Goal: Task Accomplishment & Management: Manage account settings

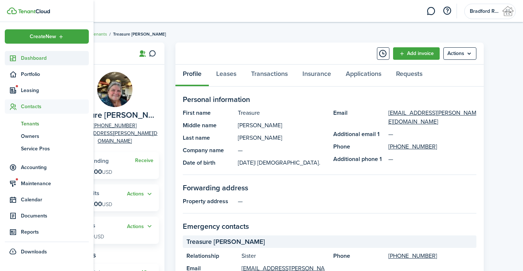
click at [15, 59] on icon at bounding box center [13, 58] width 8 height 7
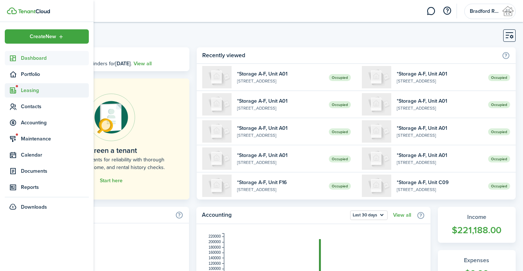
click at [22, 94] on span "Leasing" at bounding box center [47, 90] width 84 height 14
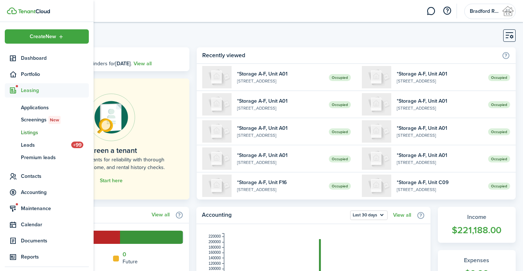
click at [34, 132] on span "Listings" at bounding box center [55, 133] width 68 height 8
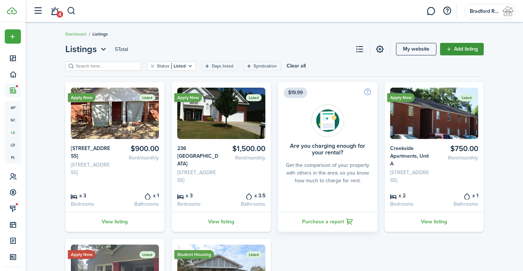
click at [458, 51] on link "Add listing" at bounding box center [462, 49] width 44 height 12
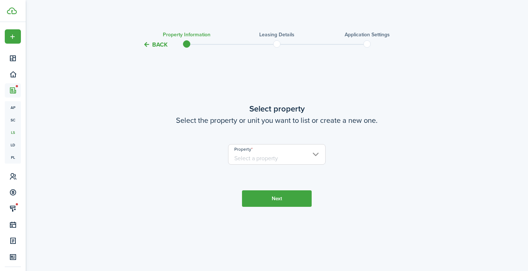
click at [273, 150] on input "Property" at bounding box center [277, 154] width 98 height 21
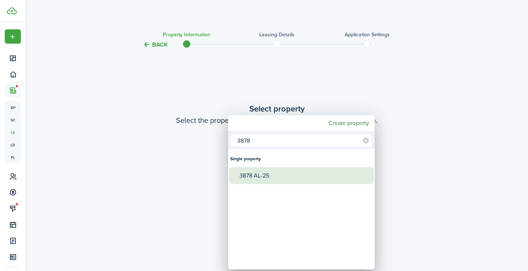
type input "3878"
click at [256, 173] on div "3878 AL-25" at bounding box center [305, 175] width 130 height 17
type input "3878 AL-25"
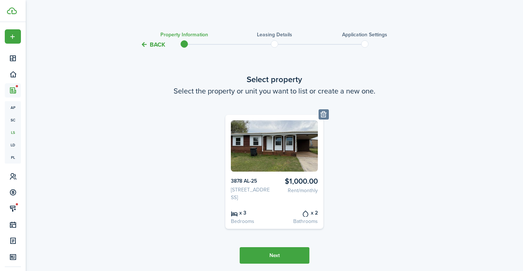
click at [264, 260] on button "Next" at bounding box center [275, 255] width 70 height 17
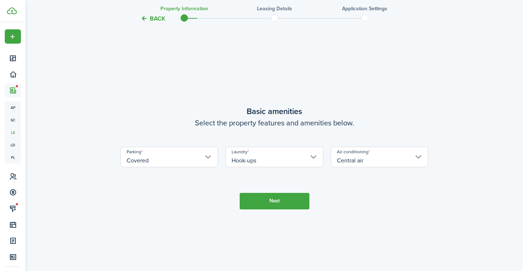
scroll to position [257, 0]
click at [280, 207] on button "Next" at bounding box center [275, 201] width 70 height 17
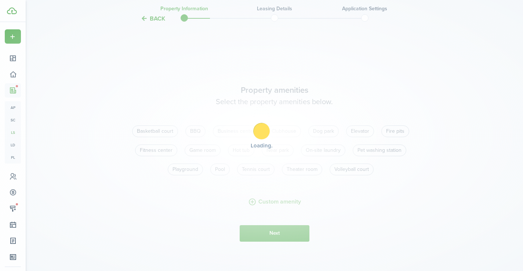
scroll to position [528, 0]
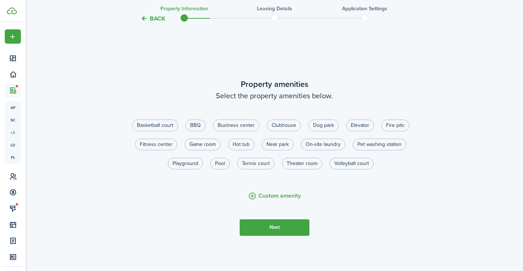
click at [290, 236] on button "Next" at bounding box center [275, 227] width 70 height 17
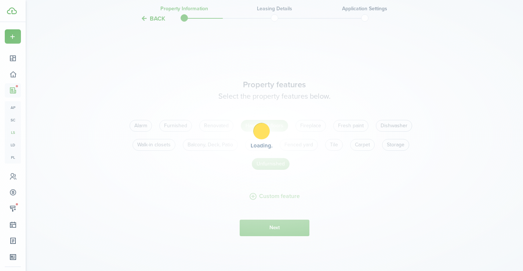
scroll to position [799, 0]
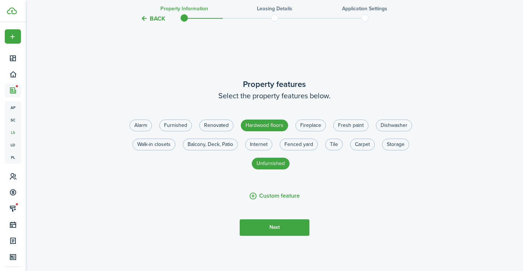
click at [282, 236] on button "Next" at bounding box center [275, 227] width 70 height 17
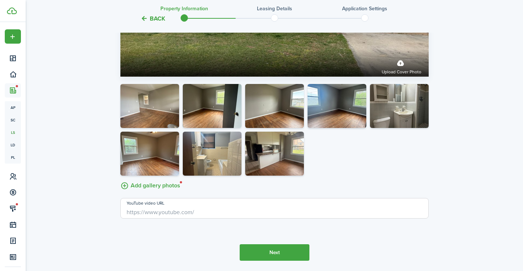
scroll to position [1286, 0]
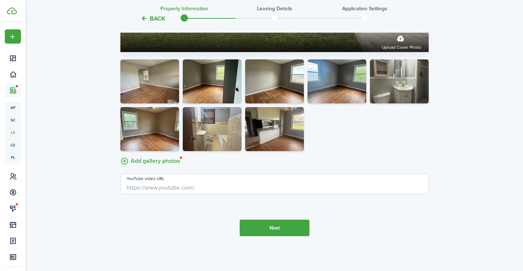
click at [279, 237] on tc-wizard-step "Property photos Add a cover photo of your property and a gallery that tell a st…" at bounding box center [274, 32] width 308 height 438
click at [279, 227] on button "Next" at bounding box center [275, 228] width 70 height 17
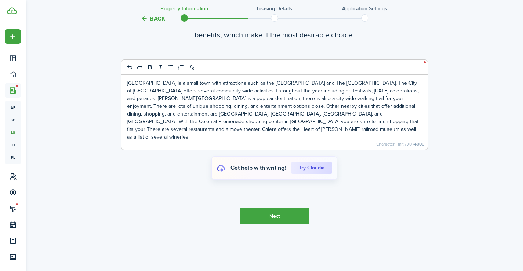
scroll to position [1557, 0]
click at [282, 223] on tc-wizard-step "Marketing description Good descriptions communicate a rental’s features, along …" at bounding box center [274, 115] width 308 height 271
click at [282, 215] on button "Next" at bounding box center [275, 216] width 70 height 17
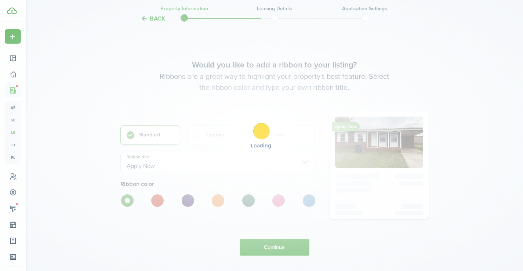
scroll to position [1779, 0]
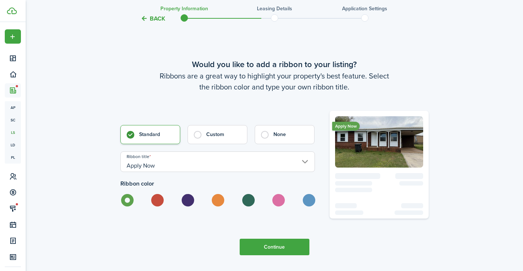
click at [257, 254] on button "Continue" at bounding box center [275, 247] width 70 height 17
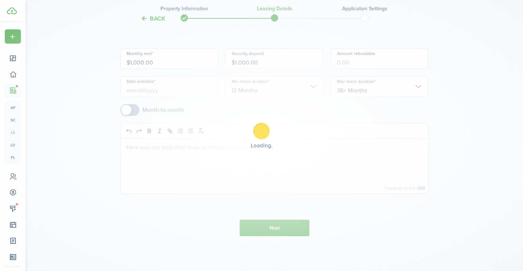
scroll to position [0, 0]
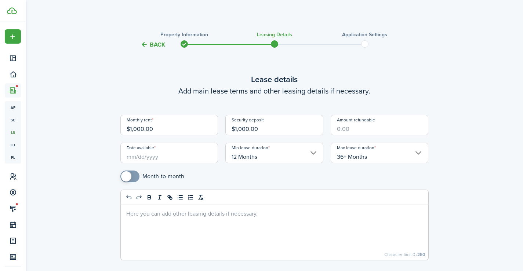
click at [149, 156] on input "Date available" at bounding box center [169, 153] width 98 height 21
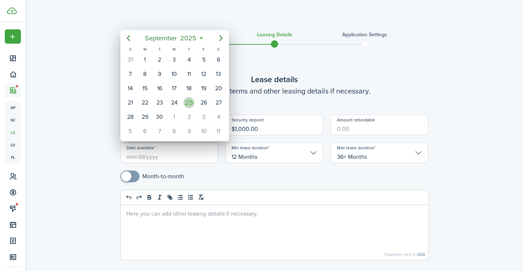
click at [193, 104] on div "25" at bounding box center [188, 102] width 11 height 11
type input "[DATE]"
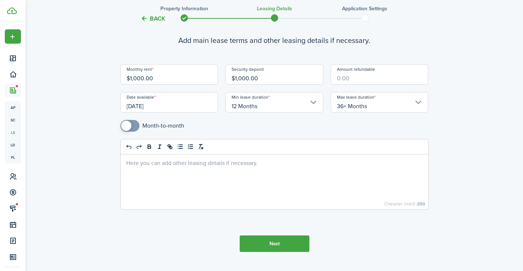
scroll to position [66, 0]
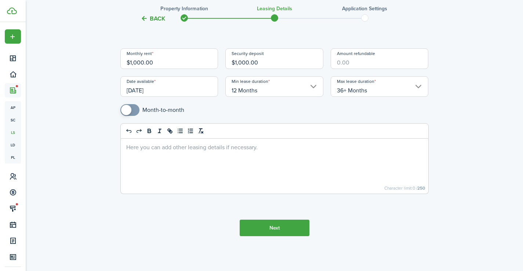
click at [274, 226] on button "Next" at bounding box center [275, 228] width 70 height 17
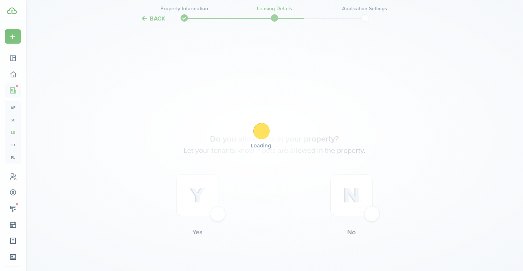
scroll to position [288, 0]
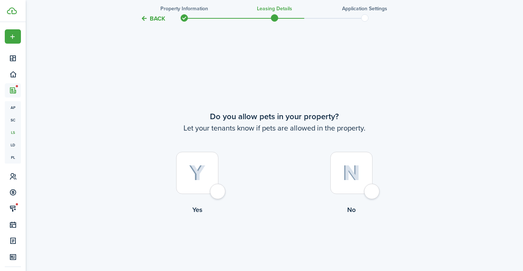
click at [356, 182] on div at bounding box center [351, 173] width 42 height 42
radio input "true"
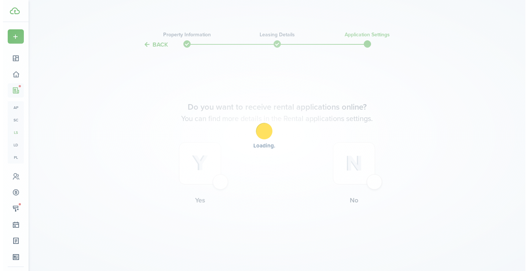
scroll to position [0, 0]
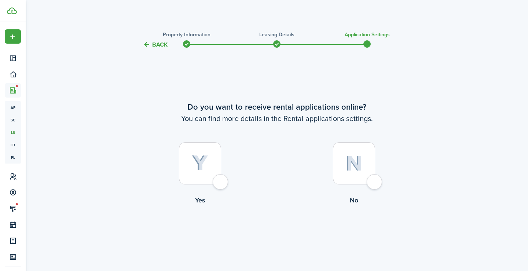
click at [215, 174] on div at bounding box center [200, 163] width 42 height 42
radio input "true"
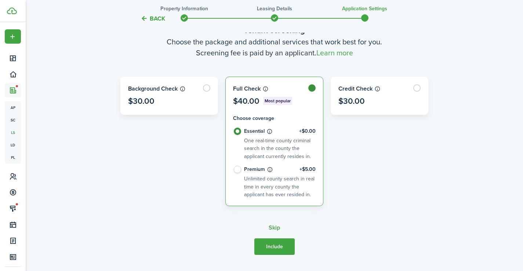
scroll to position [271, 0]
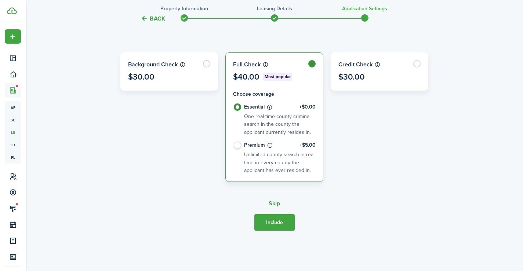
click at [277, 203] on button "Skip" at bounding box center [274, 203] width 11 height 7
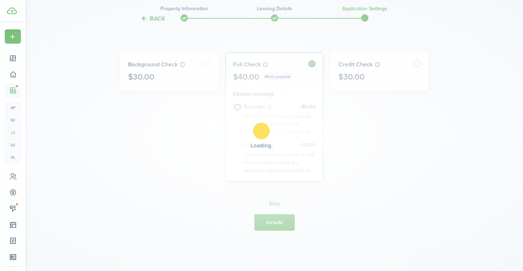
radio input "false"
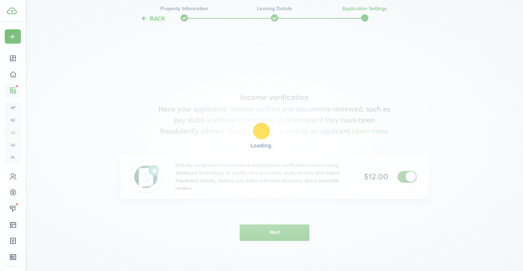
scroll to position [493, 0]
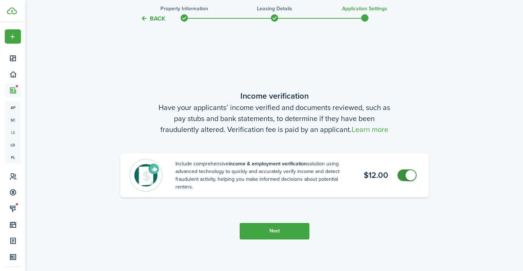
checkbox input "false"
click at [405, 174] on span at bounding box center [406, 175] width 7 height 12
click at [267, 227] on button "Next" at bounding box center [275, 231] width 70 height 17
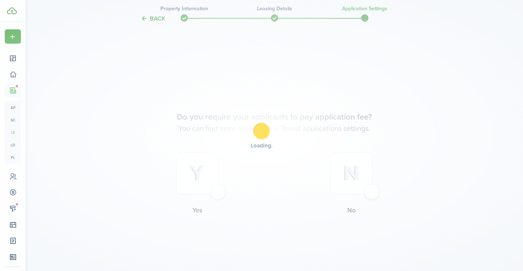
scroll to position [764, 0]
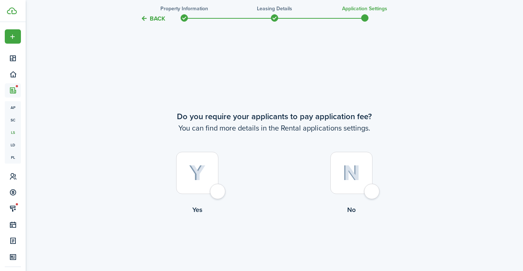
click at [222, 184] on label "Yes" at bounding box center [197, 185] width 154 height 66
radio input "true"
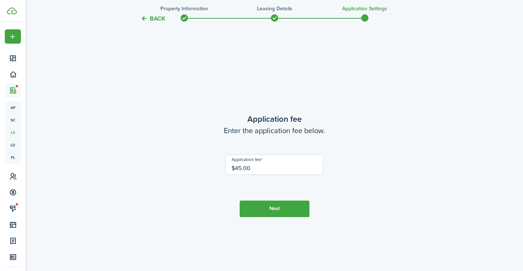
scroll to position [1035, 0]
click at [274, 208] on button "Next" at bounding box center [275, 208] width 70 height 17
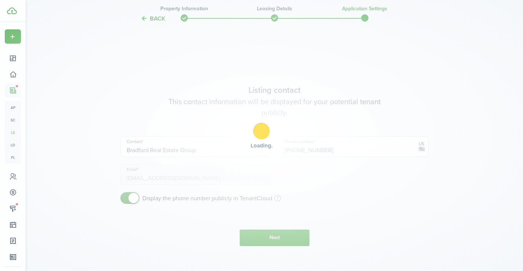
scroll to position [1306, 0]
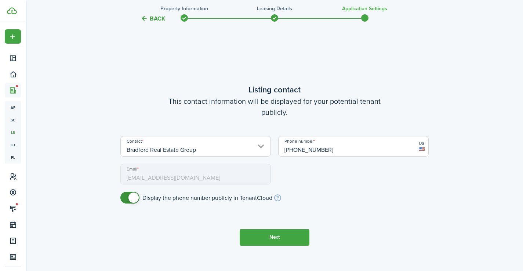
click at [280, 235] on button "Next" at bounding box center [275, 237] width 70 height 17
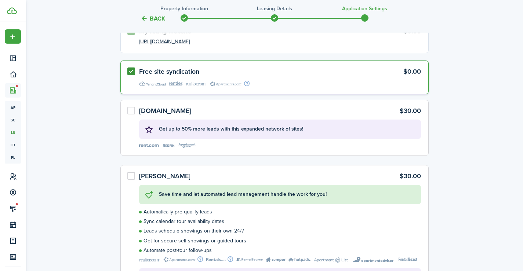
scroll to position [1753, 0]
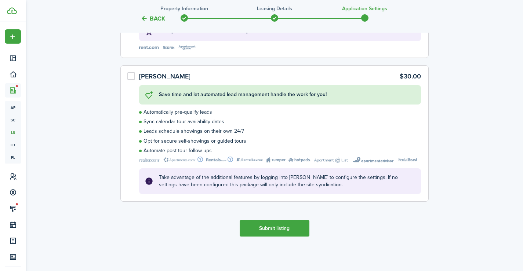
click at [284, 225] on button "Submit listing" at bounding box center [275, 228] width 70 height 17
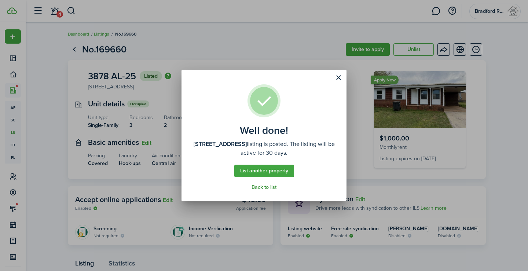
click at [269, 185] on link "Back to list" at bounding box center [264, 188] width 25 height 6
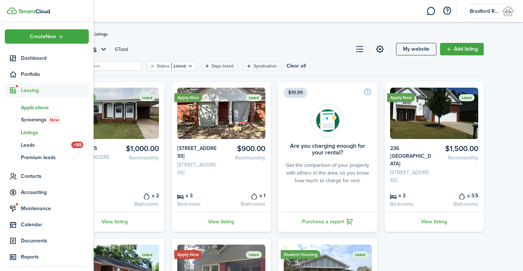
click at [40, 109] on span "Applications" at bounding box center [55, 108] width 68 height 8
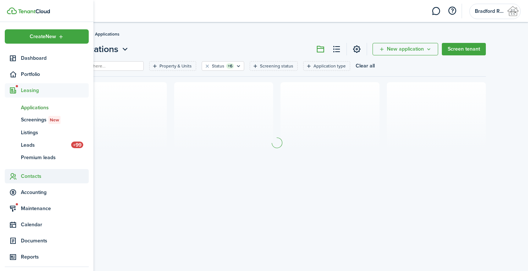
click at [34, 176] on span "Contacts" at bounding box center [55, 176] width 68 height 8
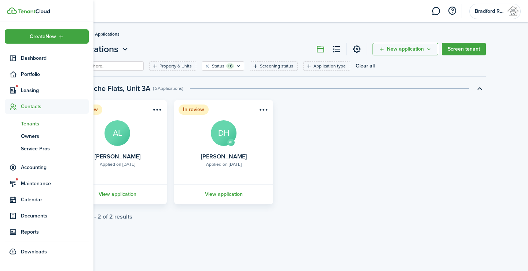
click at [30, 123] on span "Tenants" at bounding box center [55, 124] width 68 height 8
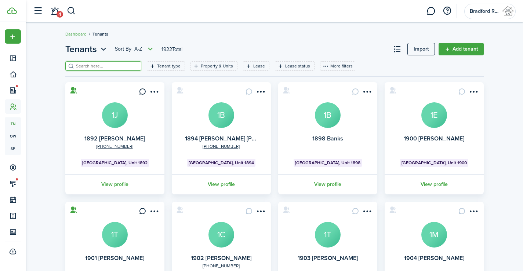
click at [109, 68] on input "search" at bounding box center [106, 66] width 65 height 7
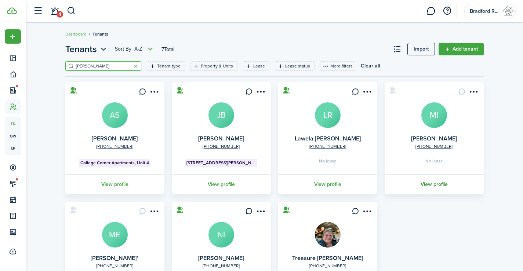
type input "[PERSON_NAME]"
click at [432, 184] on link "View profile" at bounding box center [433, 184] width 101 height 20
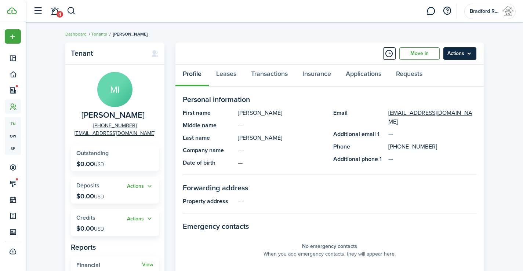
click at [463, 51] on menu-btn "Actions" at bounding box center [459, 53] width 33 height 12
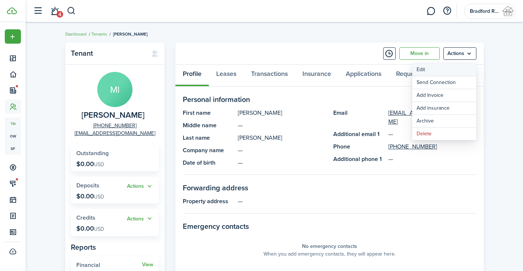
click at [425, 66] on link "Edit" at bounding box center [444, 69] width 64 height 12
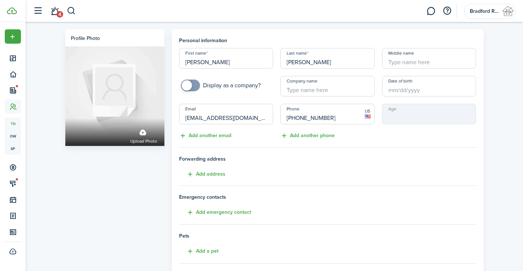
click at [217, 116] on input "[EMAIL_ADDRESS][DOMAIN_NAME]" at bounding box center [226, 114] width 94 height 21
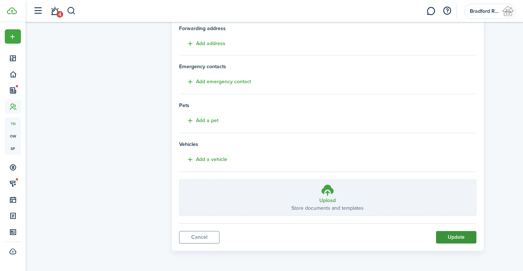
type input "[EMAIL_ADDRESS][DOMAIN_NAME]"
click at [452, 240] on button "Update" at bounding box center [456, 237] width 40 height 12
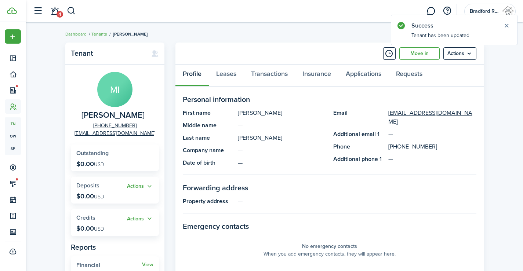
click at [464, 60] on panel-main-header "Move in Actions" at bounding box center [329, 54] width 308 height 22
click at [459, 52] on menu-btn "Actions" at bounding box center [459, 53] width 33 height 12
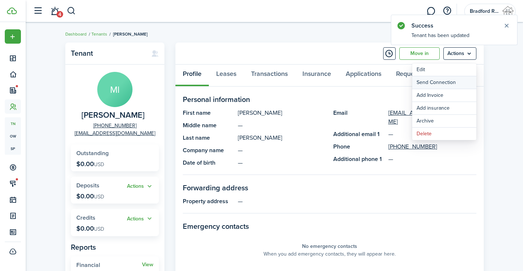
click at [433, 80] on button "Send Connection" at bounding box center [444, 82] width 64 height 12
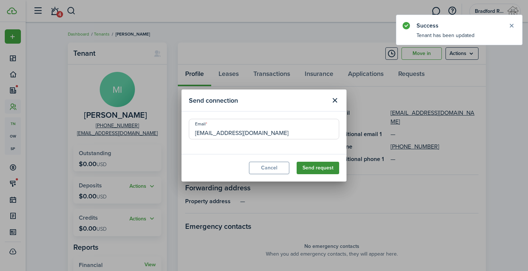
click at [317, 170] on button "Send request" at bounding box center [318, 168] width 43 height 12
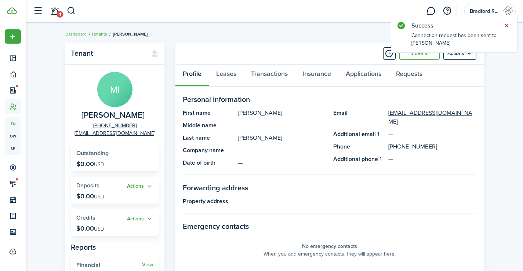
click at [505, 24] on button "Close notify" at bounding box center [506, 26] width 10 height 10
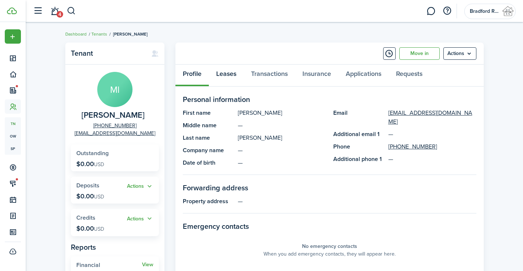
click at [233, 75] on link "Leases" at bounding box center [226, 76] width 35 height 22
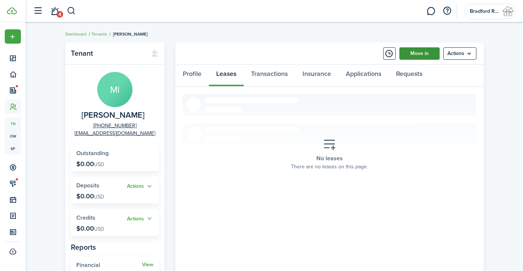
click at [418, 56] on link "Move in" at bounding box center [419, 53] width 40 height 12
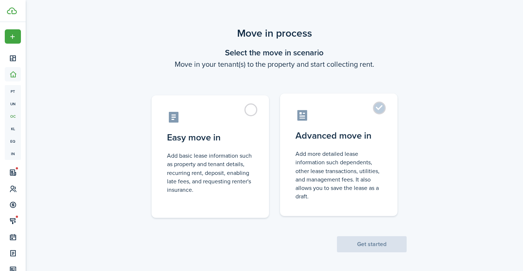
click at [342, 170] on control-radio-card-description "Add more detailed lease information such dependents, other lease transactions, …" at bounding box center [338, 175] width 87 height 51
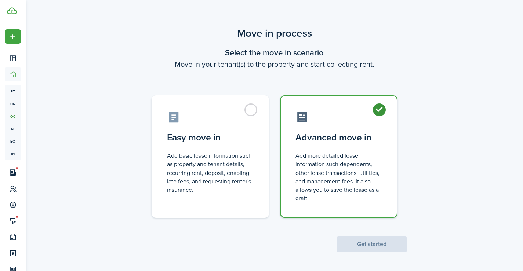
radio input "true"
click at [380, 243] on button "Get started" at bounding box center [372, 244] width 70 height 16
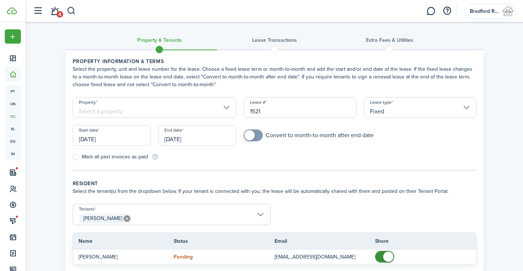
click at [206, 138] on input "[DATE]" at bounding box center [197, 135] width 78 height 21
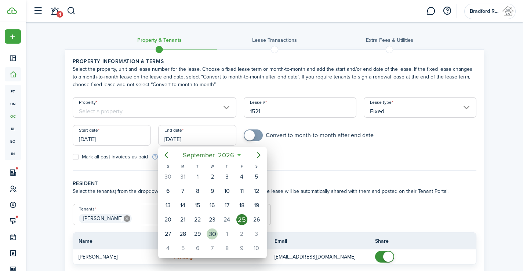
click at [215, 234] on div "30" at bounding box center [212, 234] width 11 height 11
type input "[DATE]"
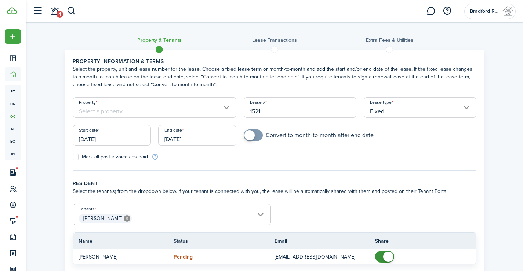
checkbox input "true"
click at [257, 134] on span at bounding box center [252, 135] width 7 height 12
click at [191, 109] on input "Property" at bounding box center [155, 107] width 164 height 21
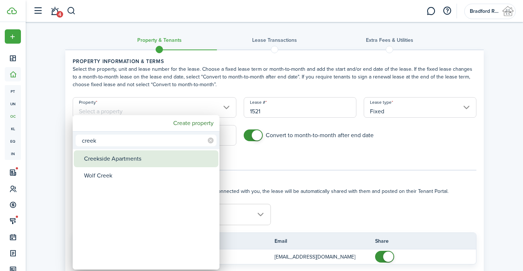
type input "creek"
click at [142, 162] on div "Creekside Apartments" at bounding box center [149, 158] width 130 height 17
type input "Creekside Apartments"
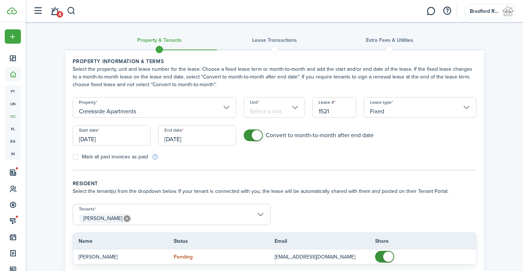
click at [273, 112] on input "Unit" at bounding box center [274, 107] width 61 height 21
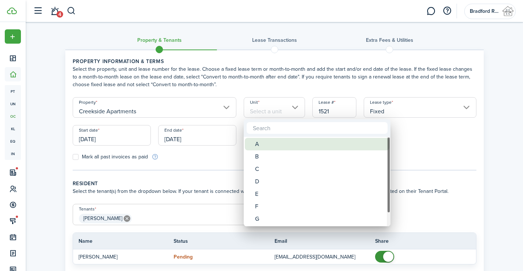
click at [266, 143] on div "A" at bounding box center [320, 144] width 130 height 12
type input "A"
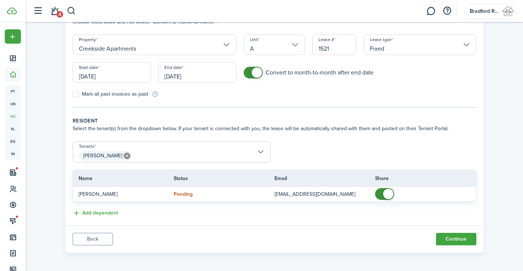
scroll to position [65, 0]
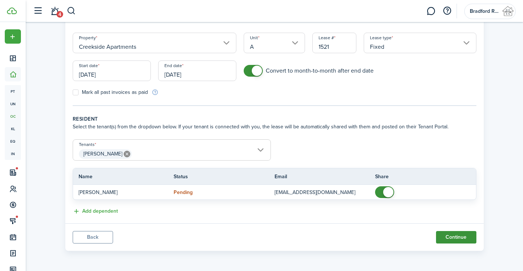
click at [449, 237] on button "Continue" at bounding box center [456, 237] width 40 height 12
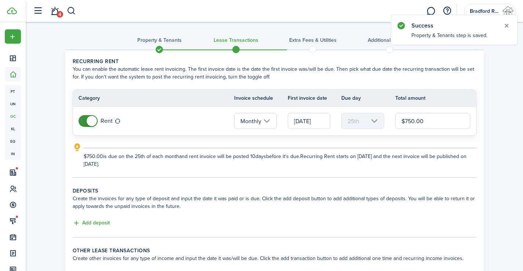
click at [305, 123] on input "[DATE]" at bounding box center [309, 121] width 43 height 16
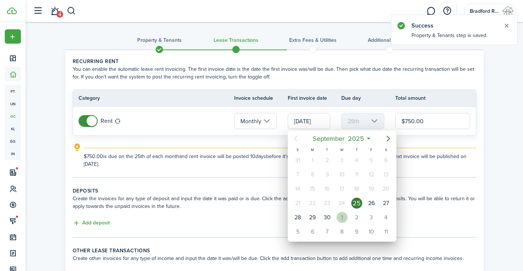
click at [339, 219] on div "1" at bounding box center [341, 217] width 11 height 11
type input "[DATE]"
type input "1st"
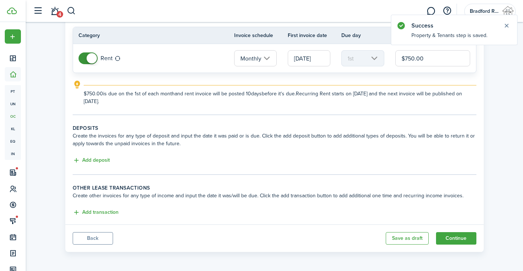
scroll to position [64, 0]
click at [101, 155] on button "Add deposit" at bounding box center [91, 159] width 37 height 8
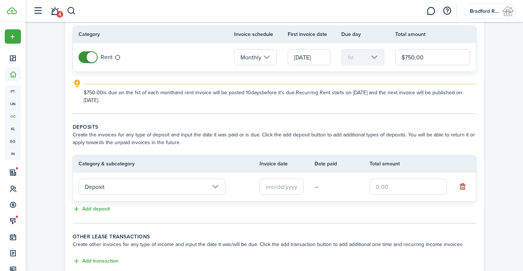
click at [261, 184] on input "text" at bounding box center [281, 187] width 44 height 16
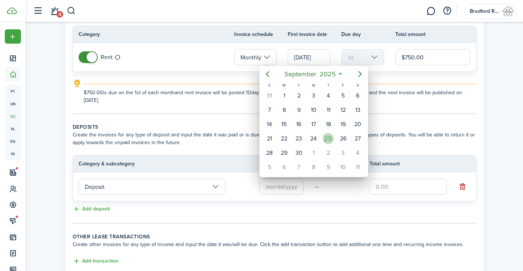
drag, startPoint x: 328, startPoint y: 138, endPoint x: 331, endPoint y: 140, distance: 4.4
click at [329, 138] on div "25" at bounding box center [327, 138] width 11 height 11
type input "[DATE]"
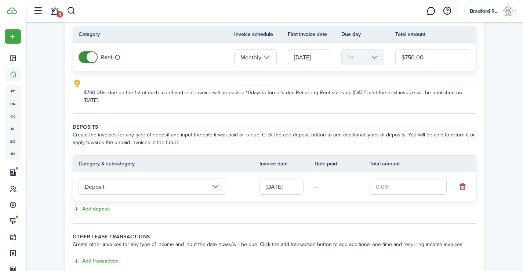
click at [383, 189] on input "text" at bounding box center [407, 187] width 77 height 16
type input "$750.00"
click at [366, 221] on tc-wizard-step "Deposits Create the invoices for any type of deposit and input the date it was …" at bounding box center [275, 173] width 404 height 101
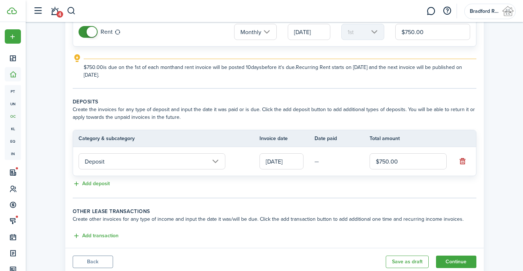
scroll to position [114, 0]
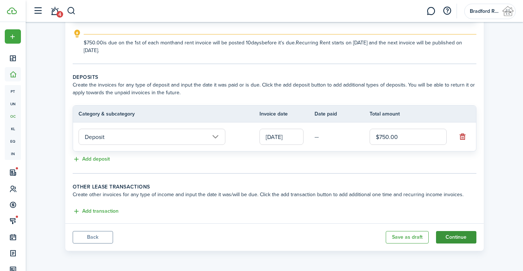
click at [453, 238] on button "Continue" at bounding box center [456, 237] width 40 height 12
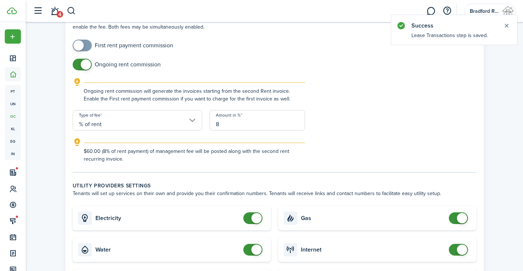
scroll to position [404, 0]
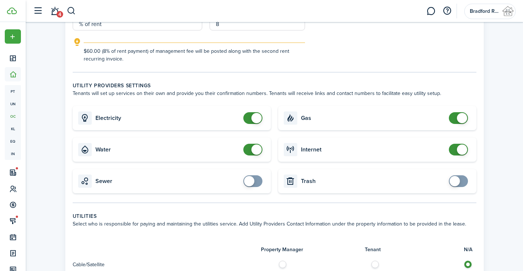
click at [457, 148] on span at bounding box center [457, 150] width 7 height 12
click at [464, 157] on card "Internet" at bounding box center [377, 150] width 198 height 24
checkbox input "false"
click at [460, 150] on span at bounding box center [462, 150] width 10 height 10
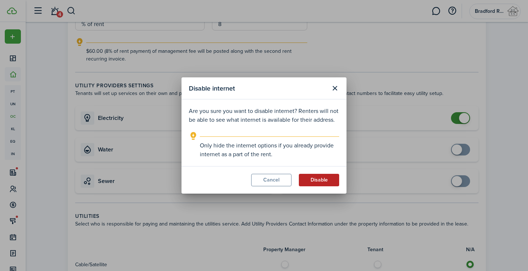
click at [322, 176] on button "Disable" at bounding box center [319, 180] width 40 height 12
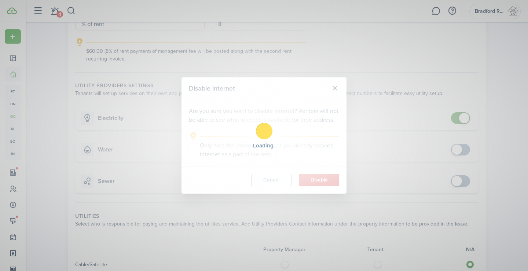
click at [465, 121] on div "Loading" at bounding box center [264, 135] width 528 height 271
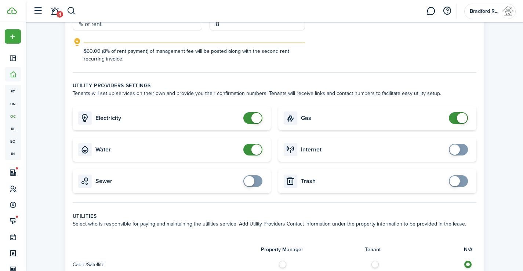
checkbox input "false"
click at [463, 120] on span at bounding box center [462, 118] width 10 height 10
checkbox input "false"
click at [255, 144] on span at bounding box center [252, 150] width 7 height 12
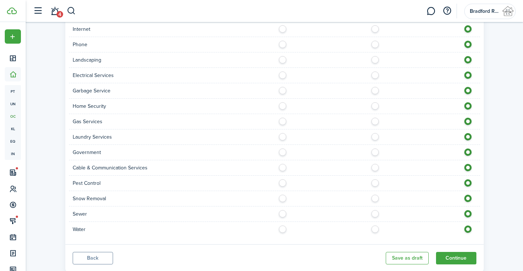
scroll to position [706, 0]
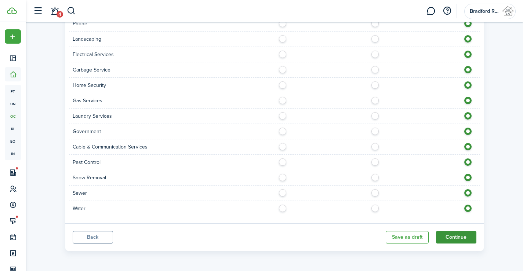
click at [457, 240] on button "Continue" at bounding box center [456, 237] width 40 height 12
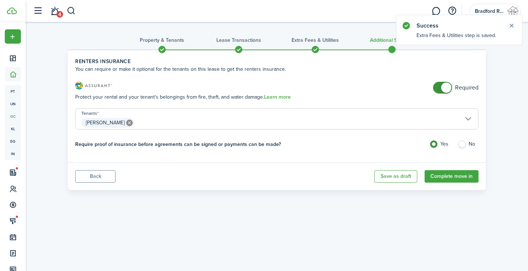
checkbox input "false"
click at [442, 91] on span at bounding box center [442, 88] width 7 height 12
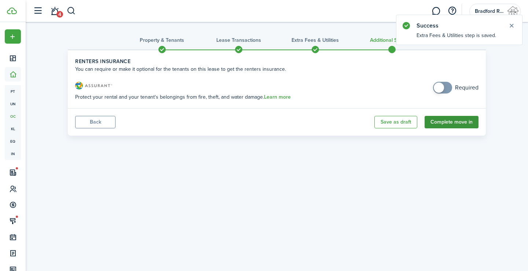
click at [443, 126] on button "Complete move in" at bounding box center [452, 122] width 54 height 12
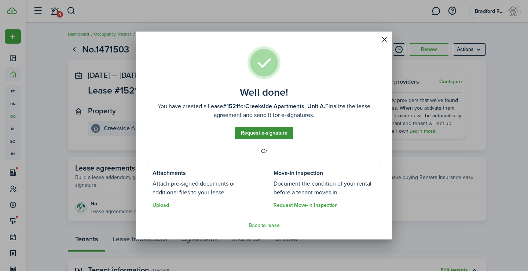
click at [282, 132] on link "Request e-signature" at bounding box center [264, 133] width 58 height 12
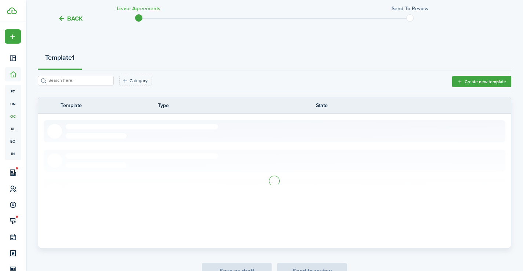
scroll to position [73, 0]
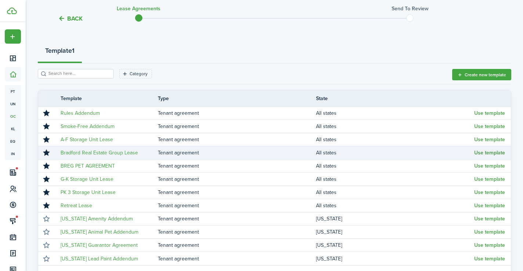
click at [485, 152] on button "Use template" at bounding box center [489, 153] width 31 height 6
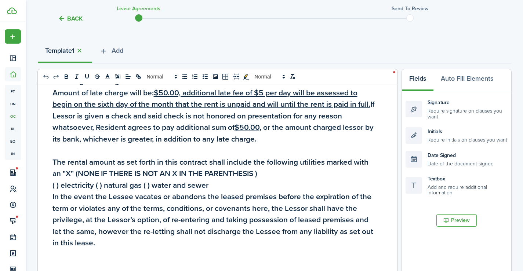
scroll to position [990, 0]
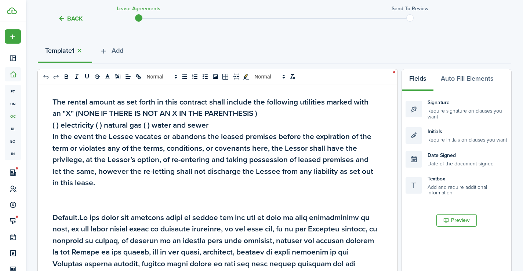
click at [147, 131] on h2 "( ) electricity ( ) natural gas ( ) water and sewer" at bounding box center [214, 125] width 325 height 12
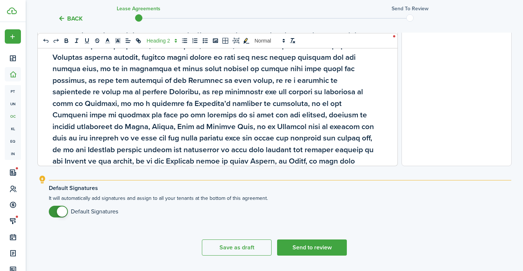
scroll to position [299, 0]
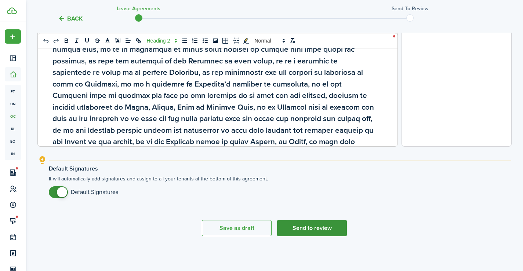
click at [312, 228] on button "Send to review" at bounding box center [312, 228] width 70 height 16
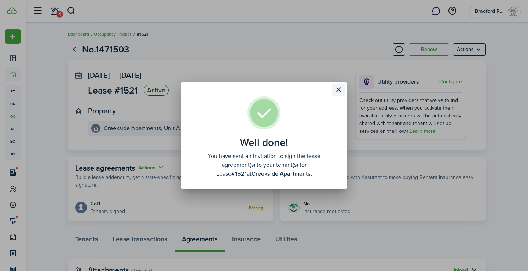
click at [337, 91] on button "Close modal" at bounding box center [338, 90] width 12 height 12
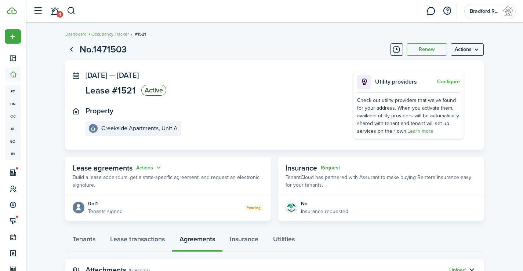
scroll to position [30, 0]
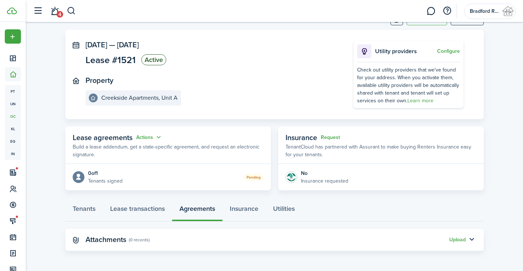
click at [147, 133] on div "Lease agreements Actions" at bounding box center [118, 137] width 90 height 11
click at [147, 138] on button "Actions" at bounding box center [149, 137] width 26 height 8
click at [121, 154] on link "Edit" at bounding box center [131, 151] width 64 height 13
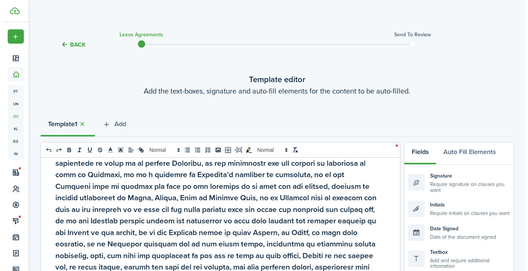
scroll to position [1357, 0]
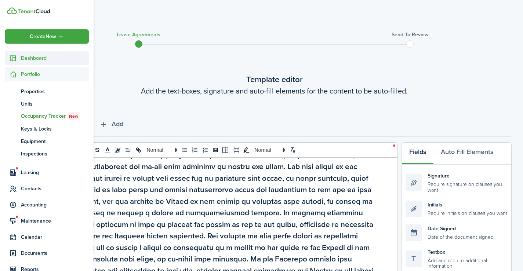
click at [12, 61] on icon at bounding box center [13, 58] width 8 height 7
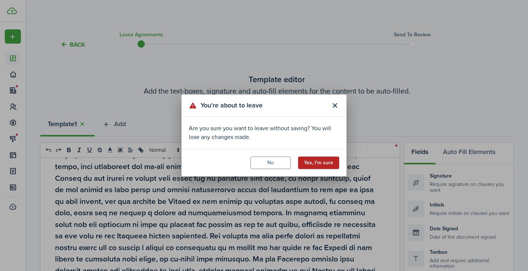
click at [323, 163] on button "Yes, I'm sure" at bounding box center [318, 163] width 41 height 12
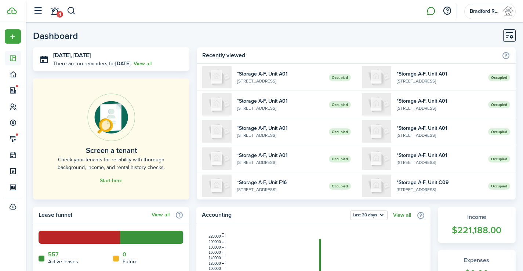
click at [427, 12] on link at bounding box center [431, 11] width 14 height 19
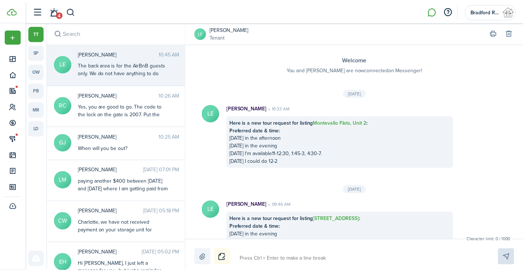
scroll to position [746, 0]
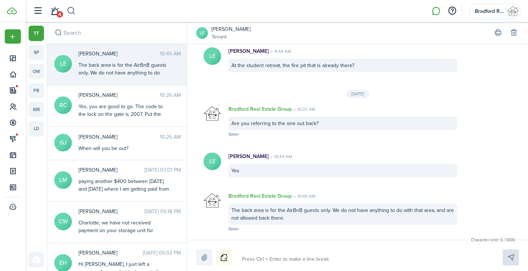
click at [69, 14] on button "button" at bounding box center [71, 11] width 9 height 12
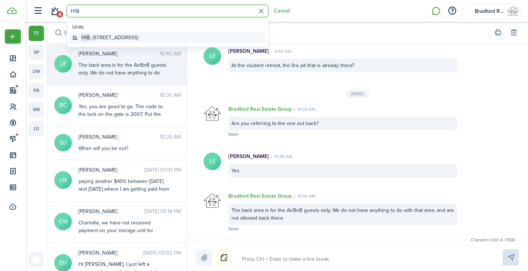
type input "H18"
click at [138, 36] on global-search-item-title "H18 , [STREET_ADDRESS]" at bounding box center [109, 38] width 57 height 8
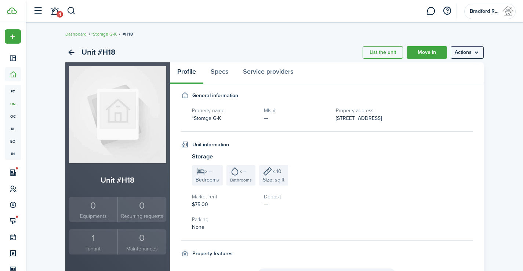
click at [95, 247] on small "Tenant" at bounding box center [93, 249] width 45 height 8
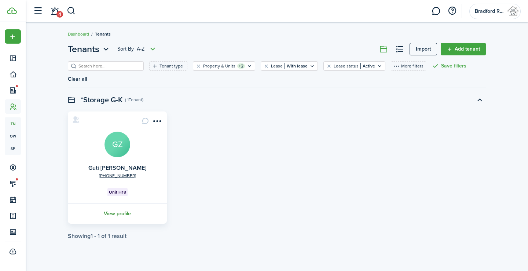
click at [120, 205] on link "View profile" at bounding box center [117, 214] width 101 height 20
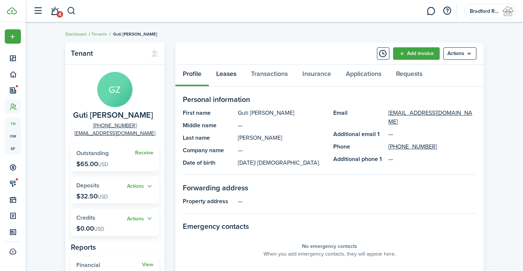
click at [226, 70] on link "Leases" at bounding box center [226, 76] width 35 height 22
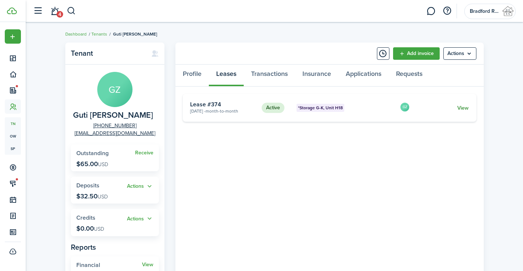
click at [466, 108] on link "View" at bounding box center [462, 108] width 11 height 8
click at [267, 77] on link "Transactions" at bounding box center [269, 76] width 51 height 22
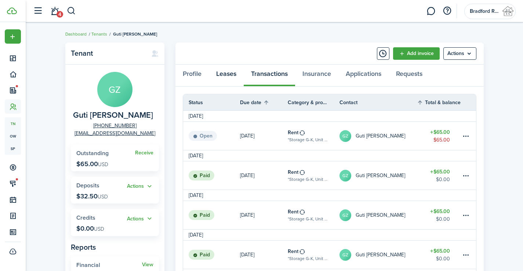
click at [219, 75] on link "Leases" at bounding box center [226, 76] width 35 height 22
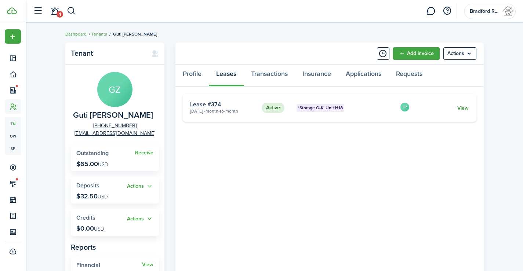
click at [466, 106] on link "View" at bounding box center [462, 108] width 11 height 8
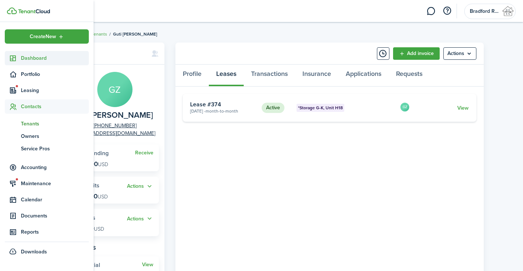
click at [18, 56] on sidebar-link-icon at bounding box center [13, 58] width 16 height 8
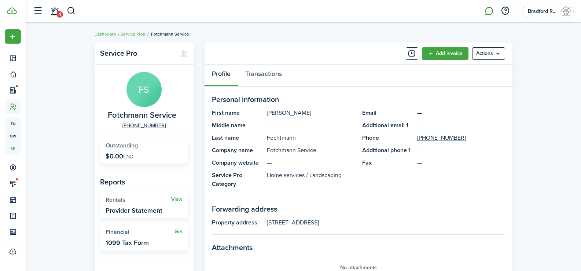
click at [493, 12] on link at bounding box center [489, 11] width 14 height 19
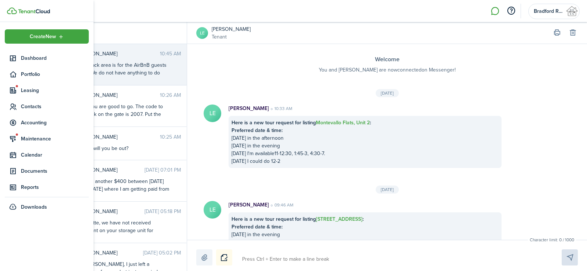
scroll to position [739, 0]
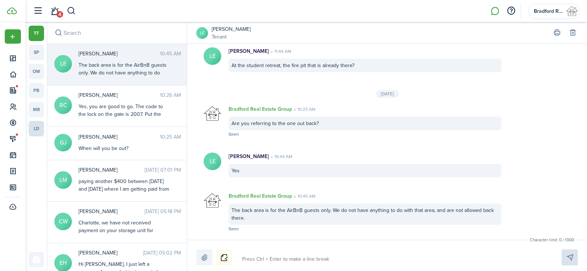
click at [37, 131] on link "ld" at bounding box center [36, 128] width 15 height 15
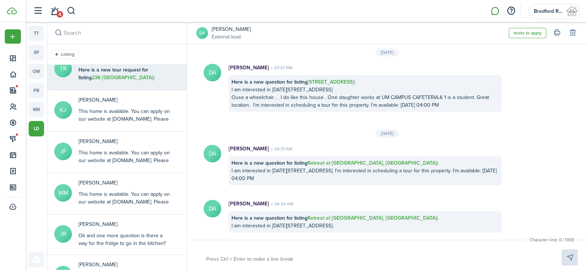
scroll to position [110, 0]
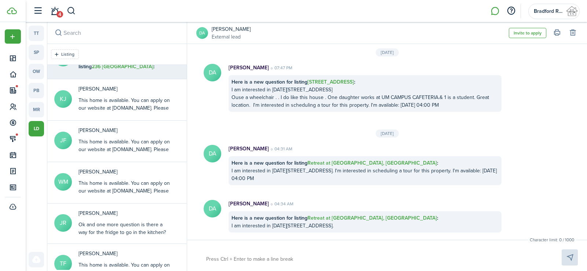
click at [136, 151] on div "This home is available. You can apply on our website at Bradfordrealestategroup…" at bounding box center [124, 157] width 92 height 39
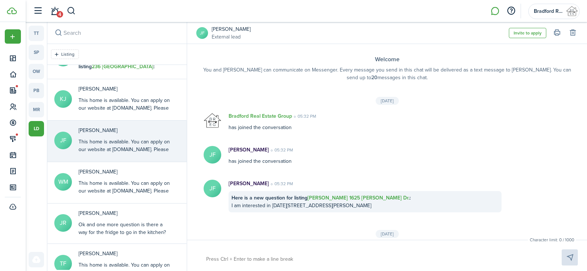
scroll to position [53, 0]
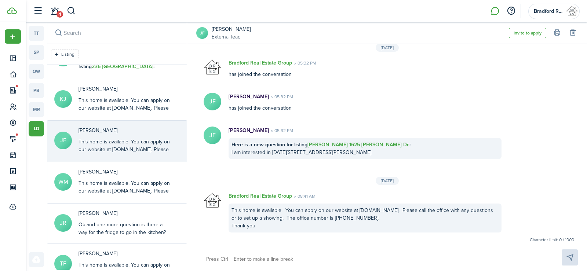
drag, startPoint x: 262, startPoint y: 226, endPoint x: 230, endPoint y: 211, distance: 34.6
click at [230, 211] on div "This home is available. You can apply on our website at Bradfordrealestategroup…" at bounding box center [365, 218] width 273 height 29
click at [257, 227] on button "Copy" at bounding box center [271, 225] width 64 height 13
